Goal: Task Accomplishment & Management: Use online tool/utility

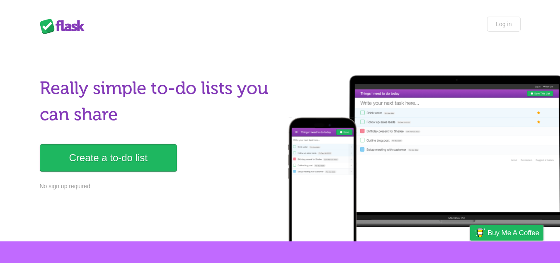
click at [219, 159] on p "Create a to-do list" at bounding box center [158, 157] width 236 height 27
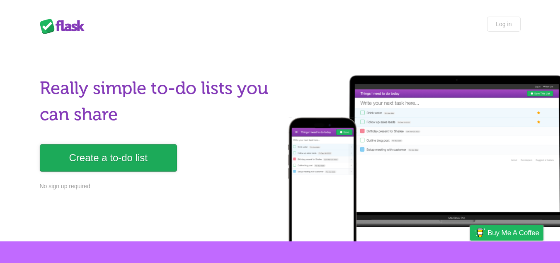
click at [158, 153] on link "Create a to-do list" at bounding box center [108, 157] width 137 height 27
